Goal: Find specific page/section: Find specific page/section

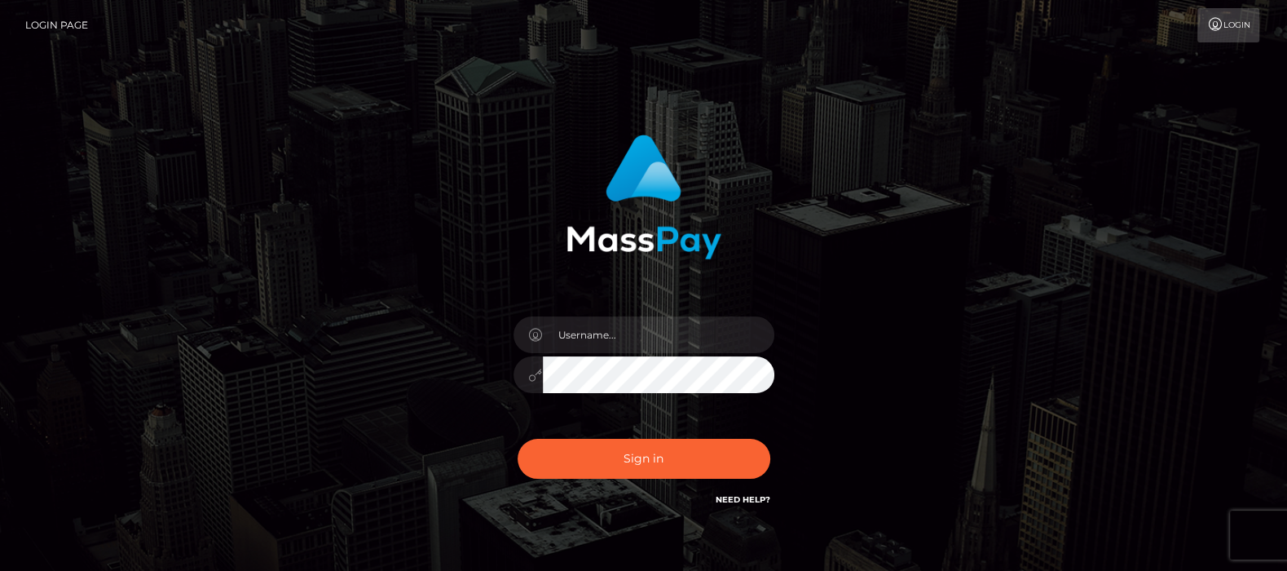
type input "df.es"
click at [448, 293] on div "df.es Sign in" at bounding box center [644, 321] width 428 height 399
checkbox input "true"
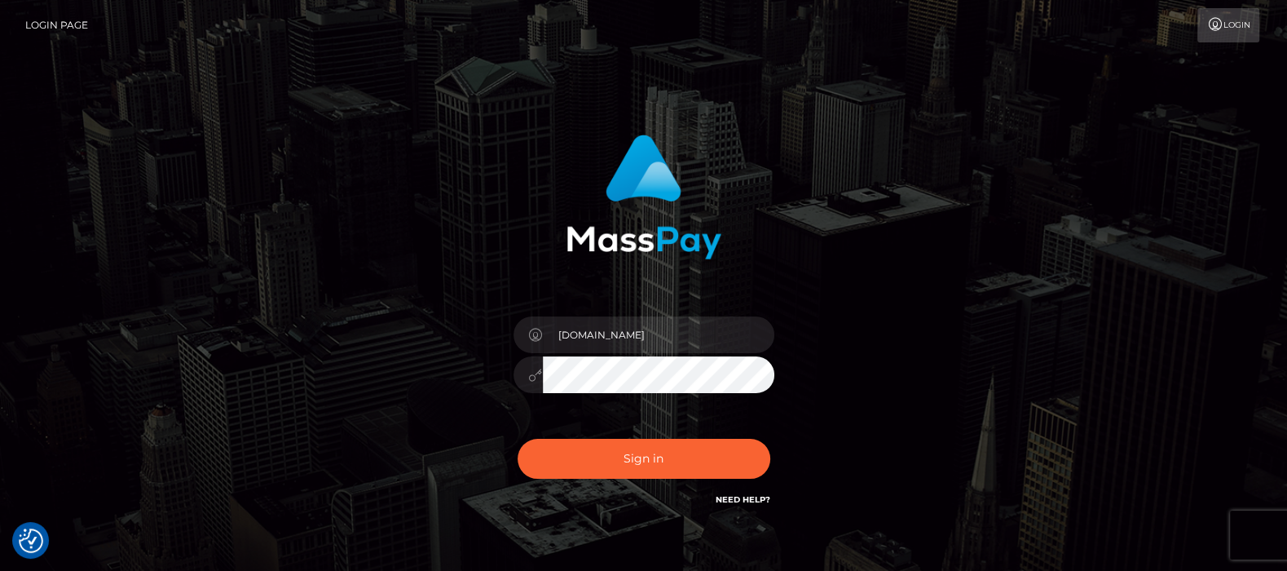
checkbox input "true"
click at [648, 447] on button "Sign in" at bounding box center [644, 459] width 253 height 40
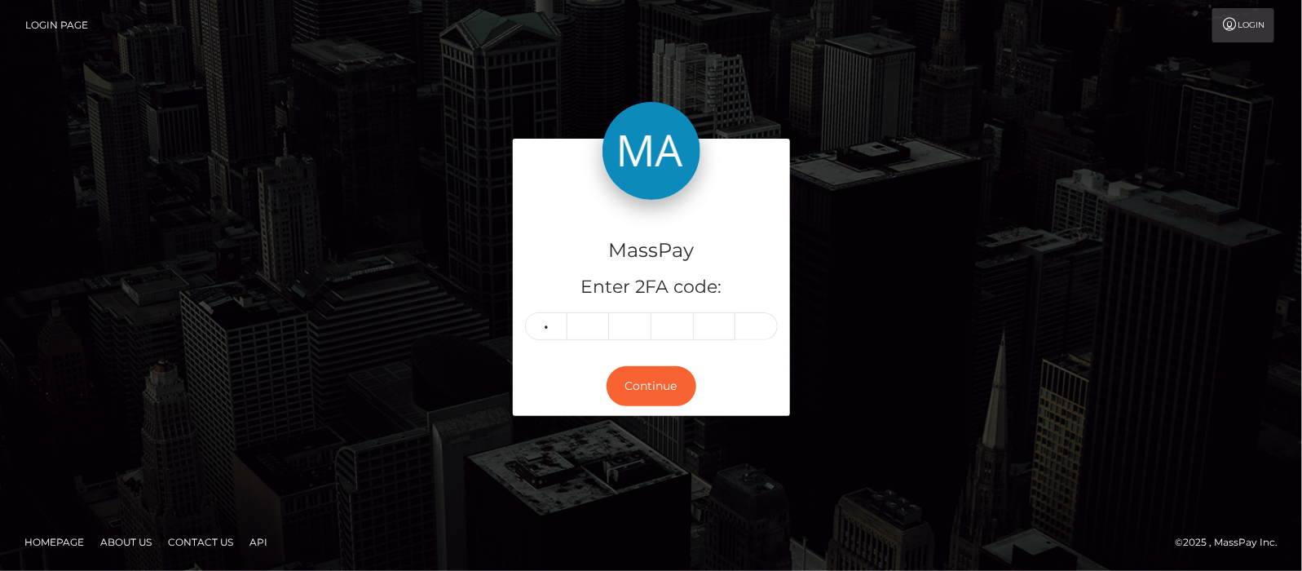
type input "6"
type input "2"
type input "8"
type input "5"
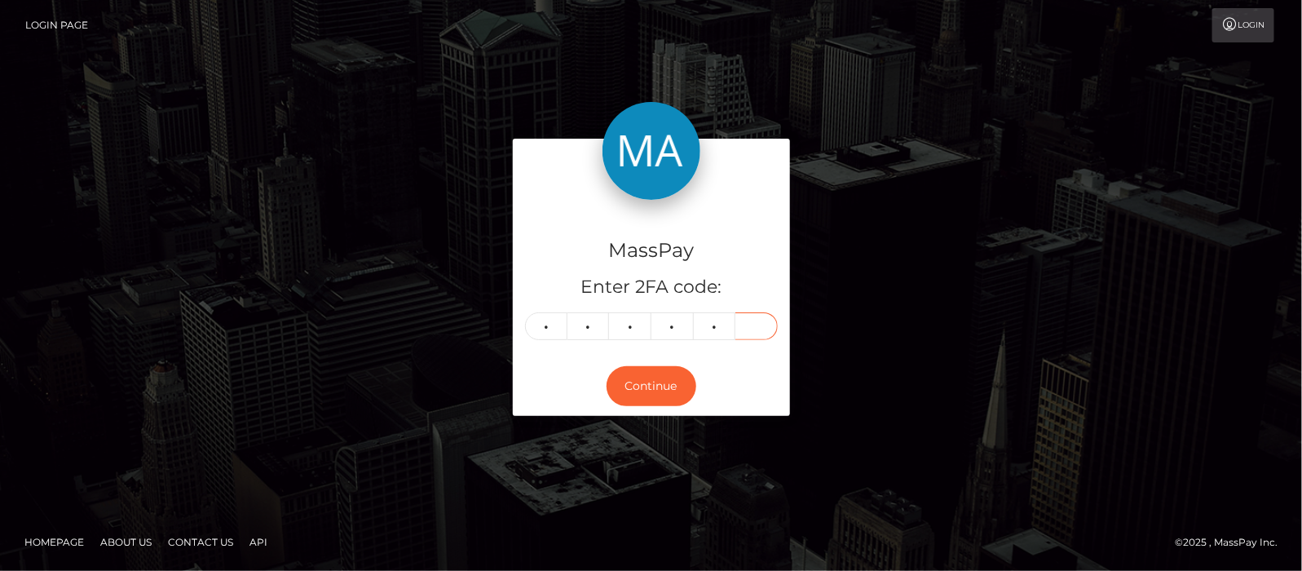
type input "6"
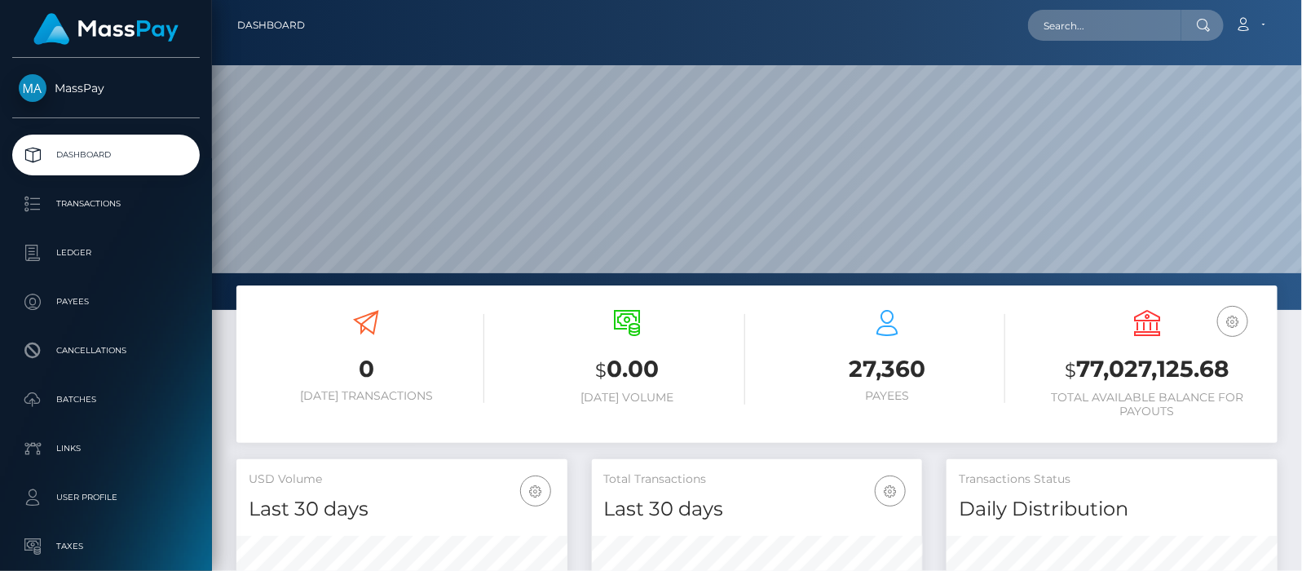
scroll to position [289, 331]
click at [1115, 23] on input "text" at bounding box center [1104, 25] width 153 height 31
paste input "mollysweetbaby@mail.ru"
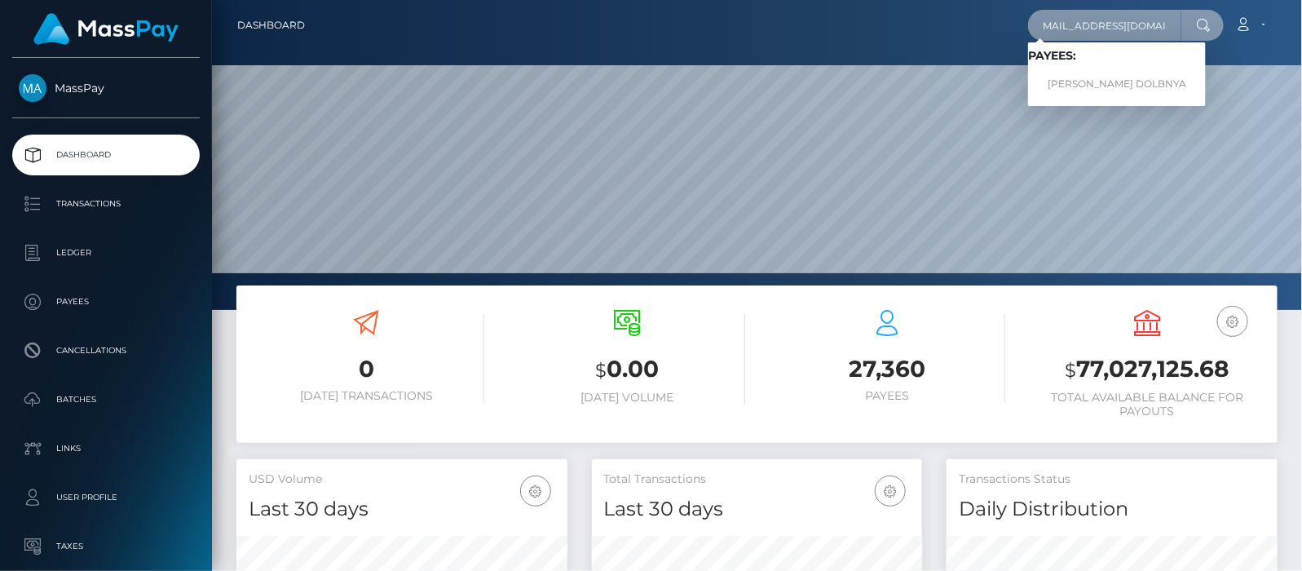
type input "mollysweetbaby@mail.ru"
click at [1126, 85] on link "KARINA VACHIKOVNA DOLBNYA" at bounding box center [1117, 84] width 178 height 30
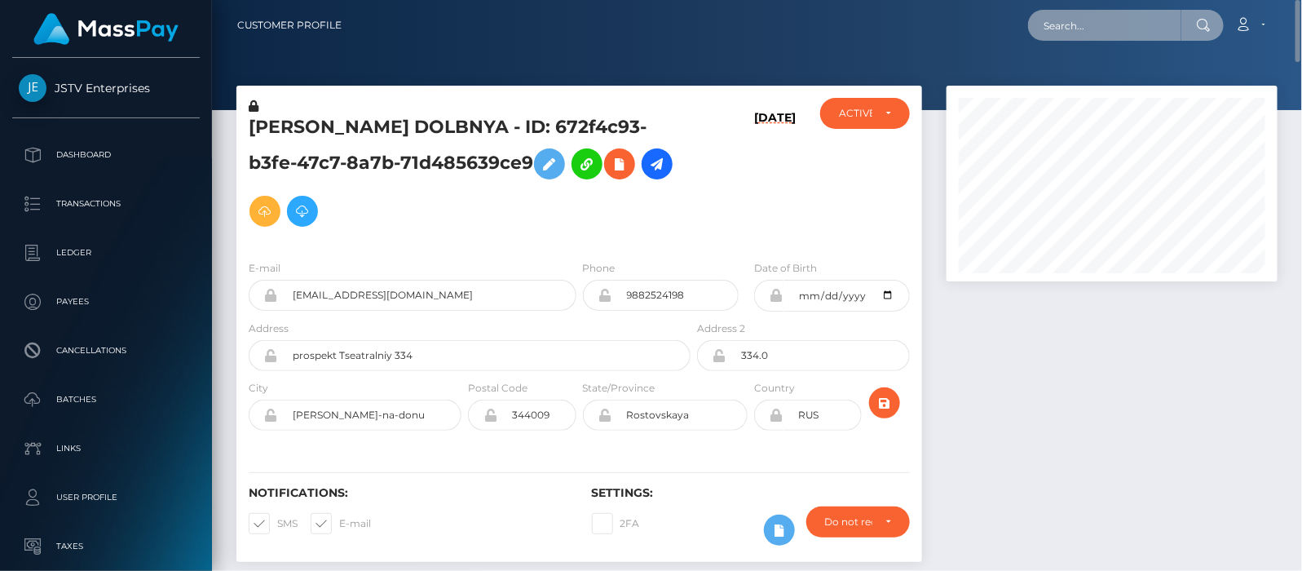
click at [1115, 20] on input "text" at bounding box center [1104, 25] width 153 height 31
paste input "67ba125050a60c8286021f6e"
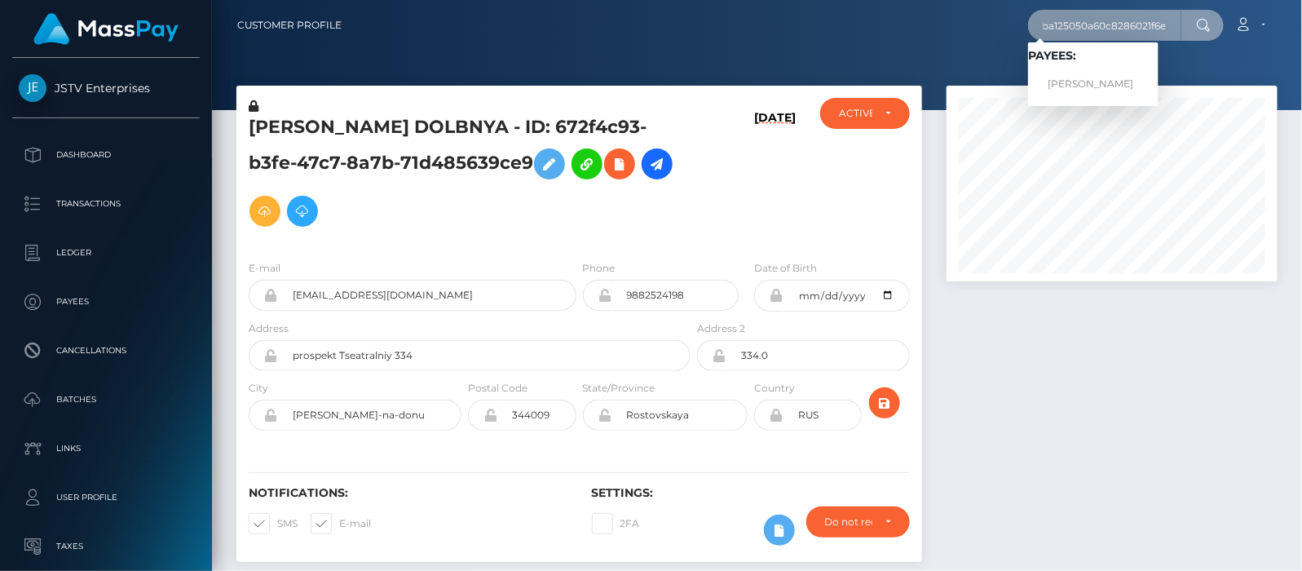
type input "67ba125050a60c8286021f6e"
click at [1078, 86] on link "LAYCEE JACKSON" at bounding box center [1093, 84] width 130 height 30
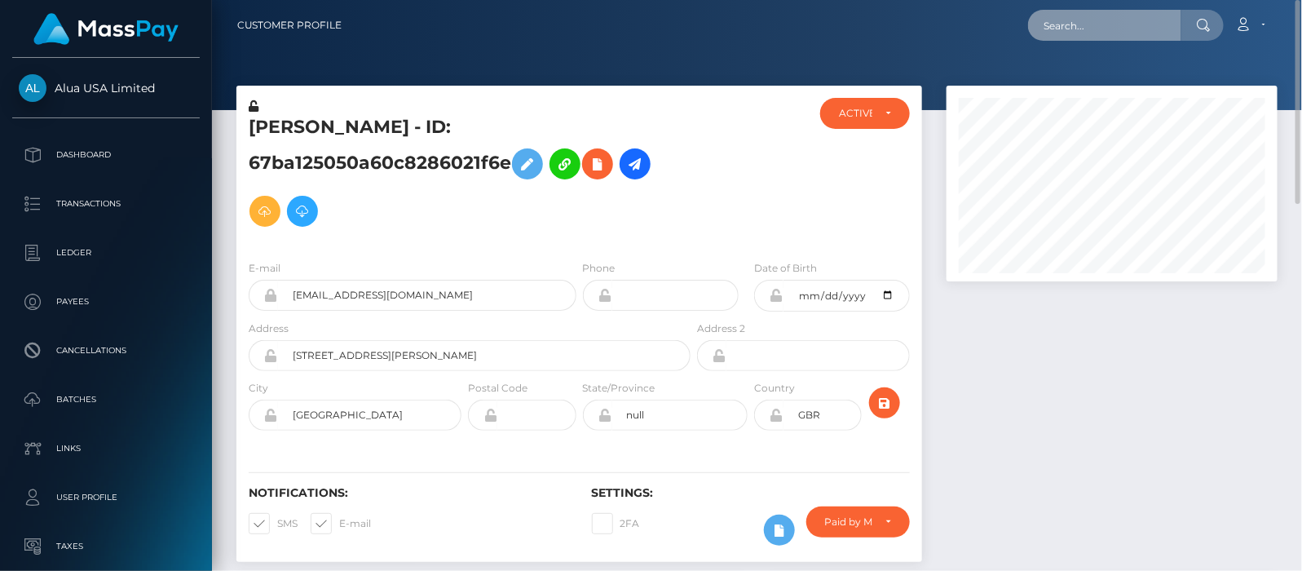
click at [1144, 25] on input "text" at bounding box center [1104, 25] width 153 height 31
paste input "[EMAIL_ADDRESS][DOMAIN_NAME]"
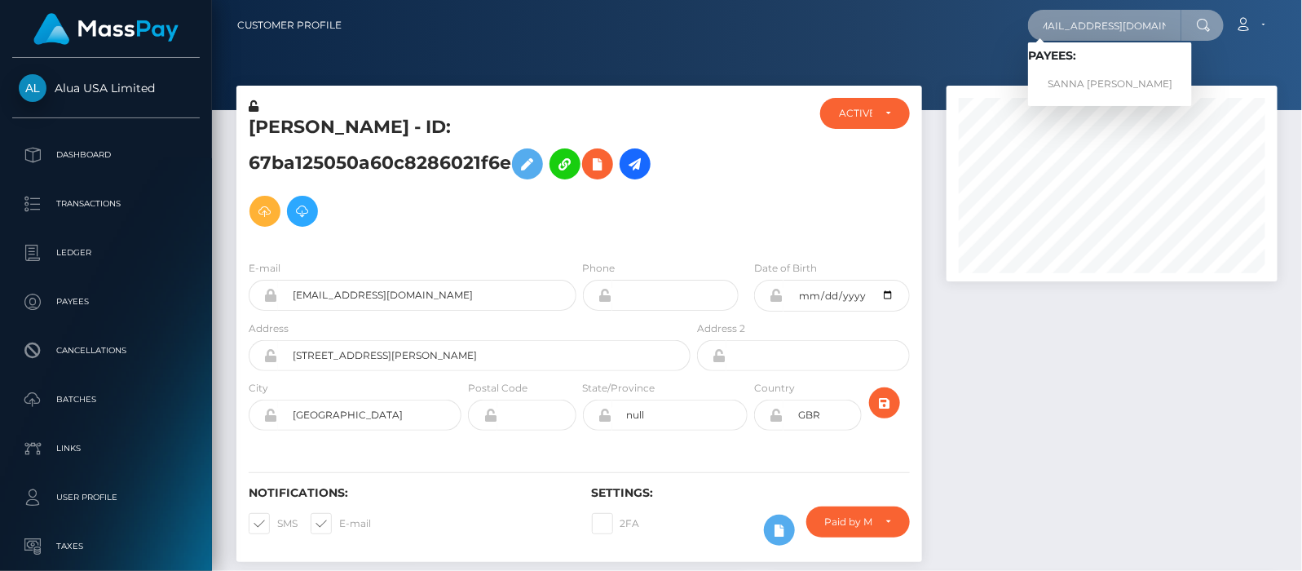
type input "[EMAIL_ADDRESS][DOMAIN_NAME]"
click at [1117, 78] on link "SANNA [PERSON_NAME]" at bounding box center [1110, 84] width 164 height 30
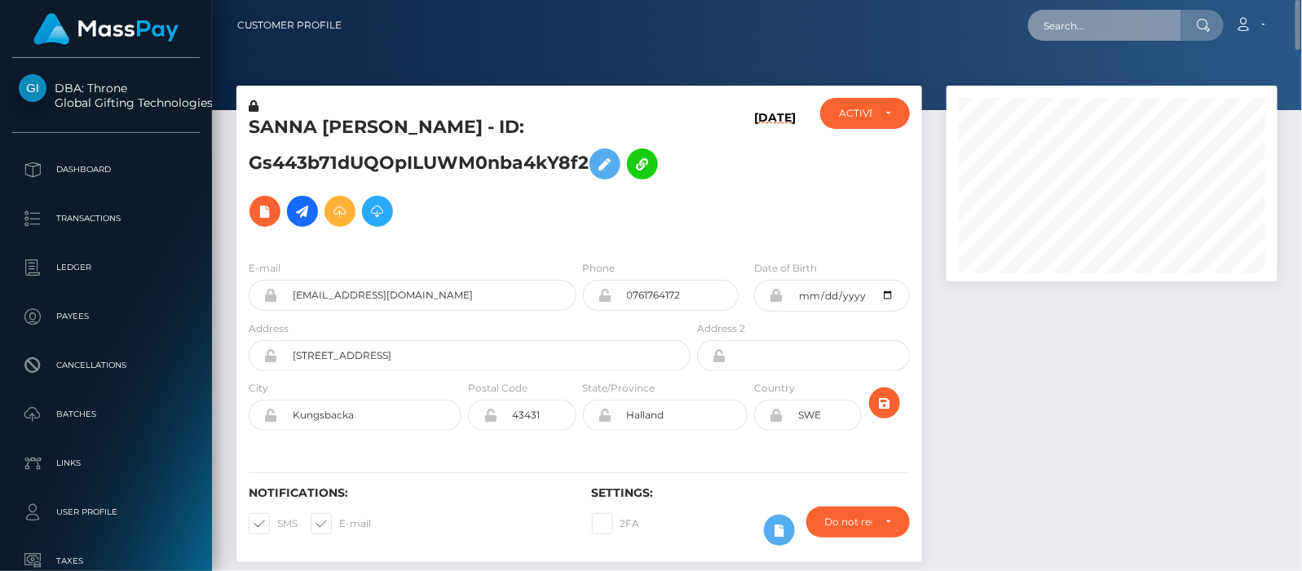
click at [1078, 26] on input "text" at bounding box center [1104, 25] width 153 height 31
paste input "bizwithjana@yahoo.com"
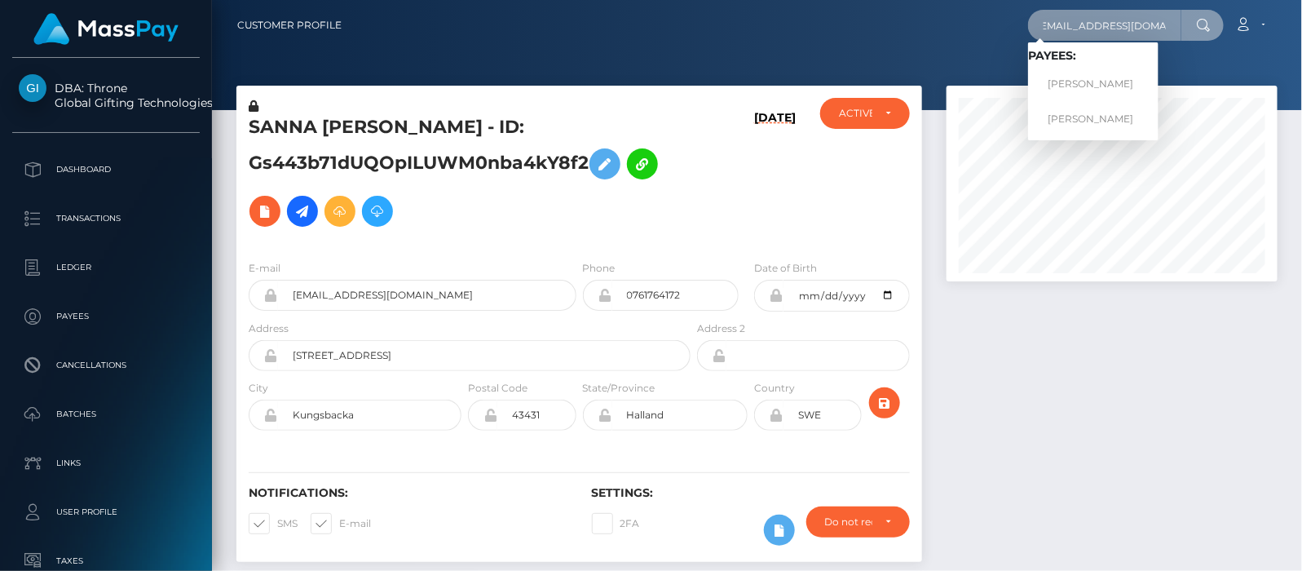
type input "bizwithjana@yahoo.com"
click at [1073, 86] on link "Jana Covington" at bounding box center [1093, 84] width 130 height 30
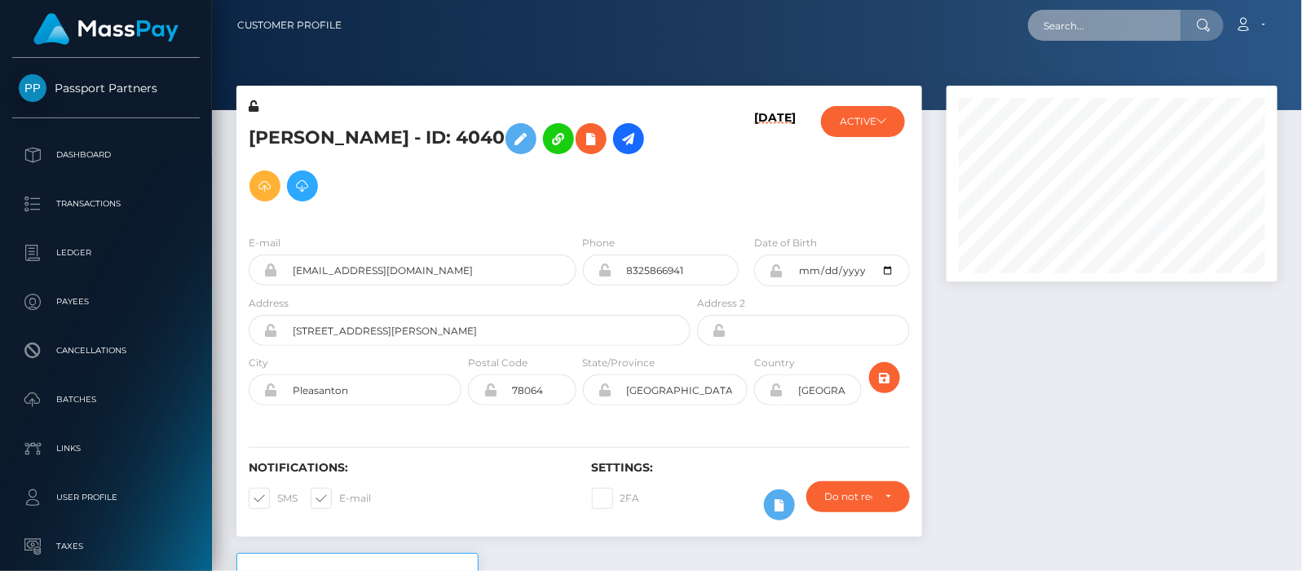
click at [1074, 27] on input "text" at bounding box center [1104, 25] width 153 height 31
click at [875, 21] on div "Loading... Loading... Account Edit Profile Logout" at bounding box center [816, 25] width 922 height 34
